Goal: Task Accomplishment & Management: Manage account settings

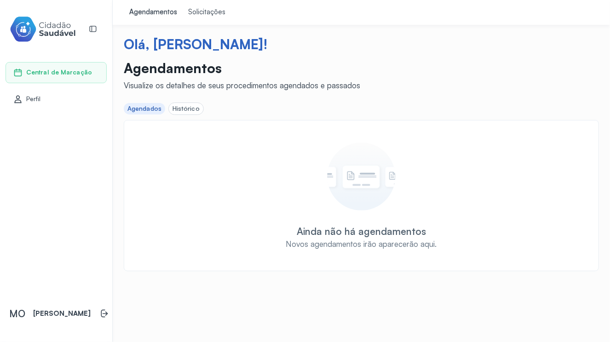
click at [190, 107] on div "Histórico" at bounding box center [186, 109] width 27 height 8
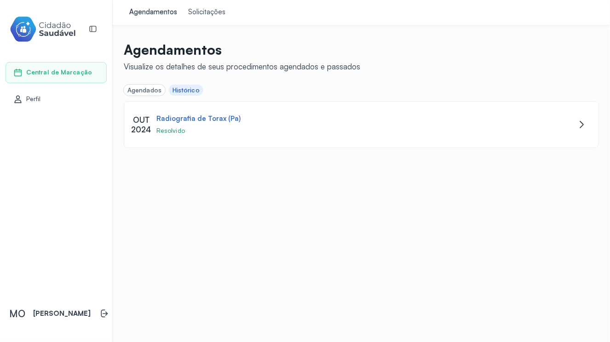
click at [199, 12] on div "Solicitações" at bounding box center [206, 12] width 37 height 9
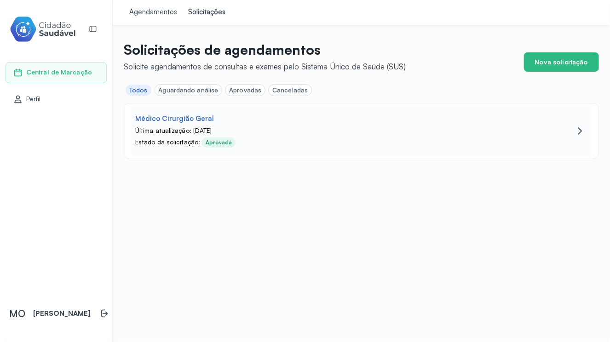
click at [213, 144] on div "Aprovada" at bounding box center [219, 142] width 26 height 6
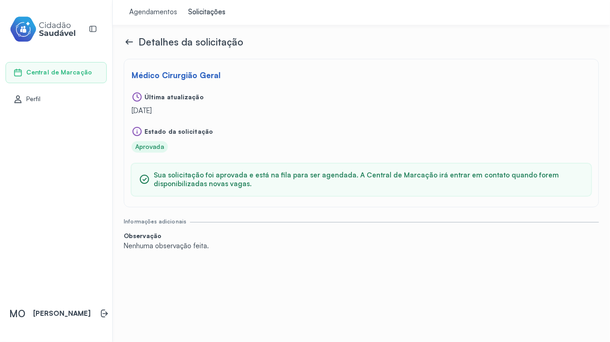
click at [129, 11] on div "Agendamentos" at bounding box center [153, 12] width 48 height 9
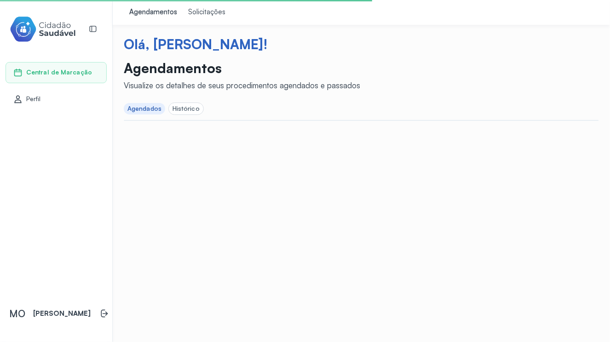
click at [195, 8] on div "Solicitações" at bounding box center [206, 12] width 37 height 9
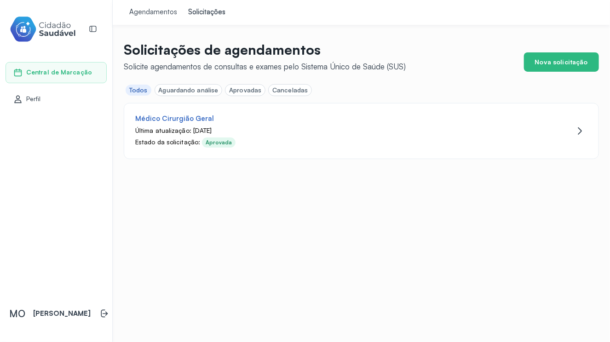
click at [31, 96] on span "Perfil" at bounding box center [33, 99] width 15 height 8
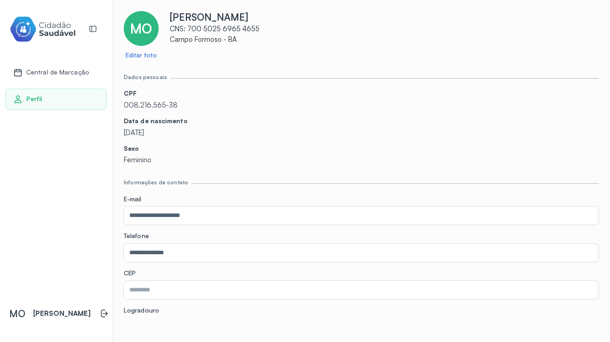
click at [19, 70] on icon at bounding box center [18, 71] width 7 height 4
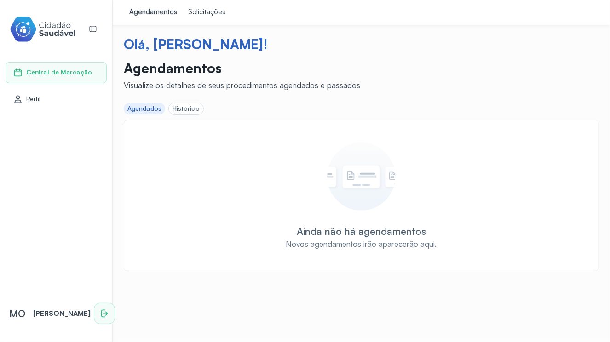
click at [100, 309] on icon at bounding box center [104, 313] width 9 height 9
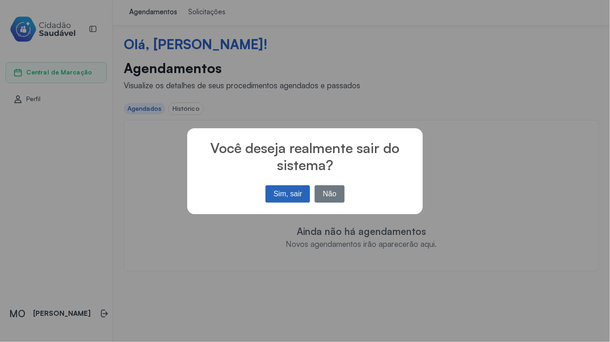
click at [277, 195] on button "Sim, sair" at bounding box center [288, 193] width 45 height 17
